Goal: Information Seeking & Learning: Understand process/instructions

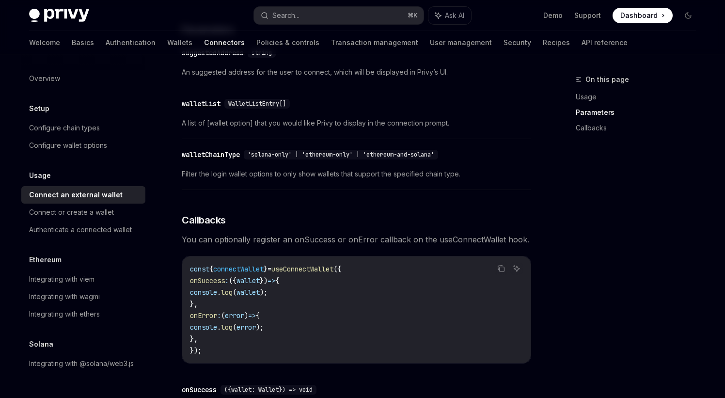
scroll to position [439, 0]
